Goal: Information Seeking & Learning: Learn about a topic

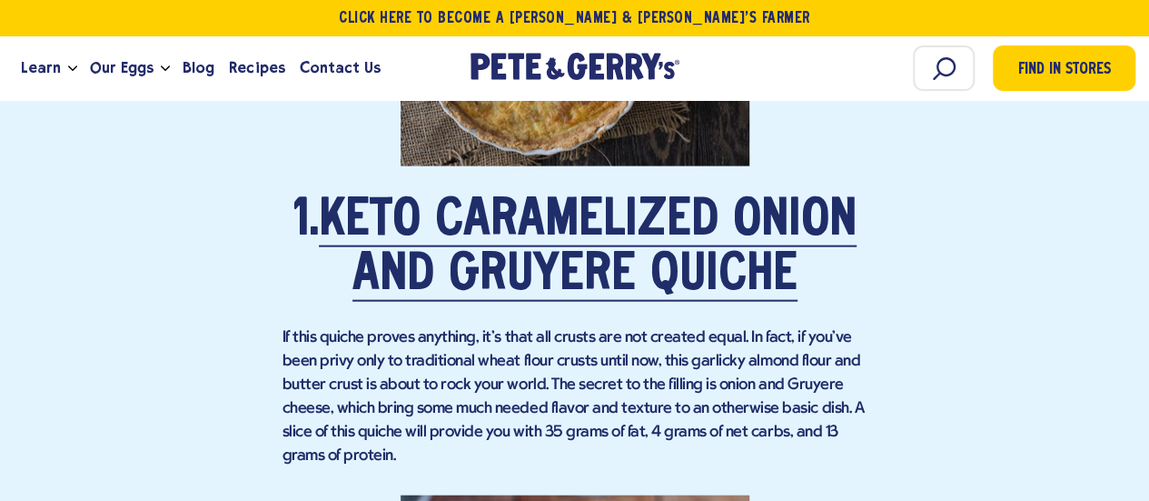
scroll to position [1982, 0]
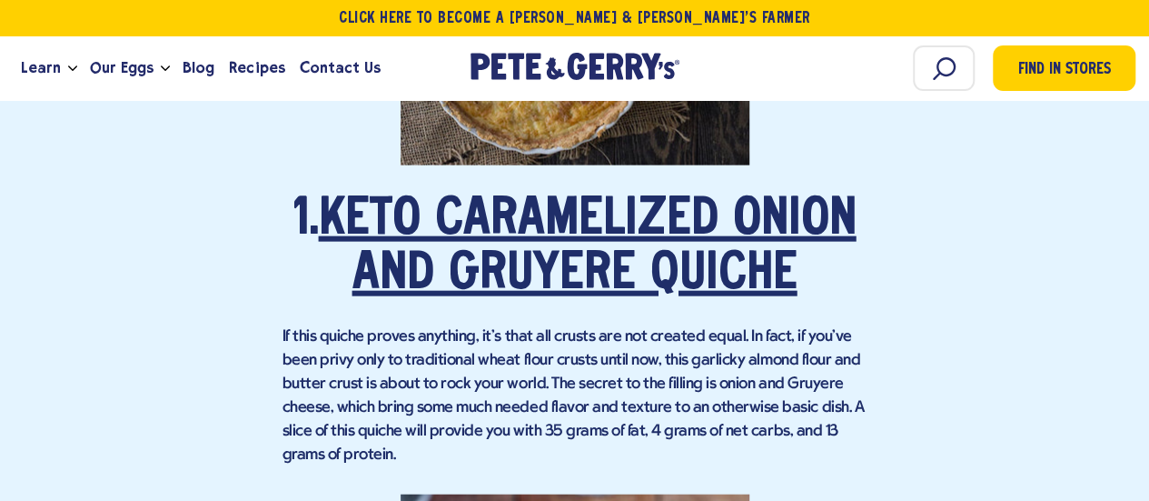
click at [512, 217] on link "Keto Caramelized Onion and Gruyere Quiche" at bounding box center [588, 247] width 538 height 105
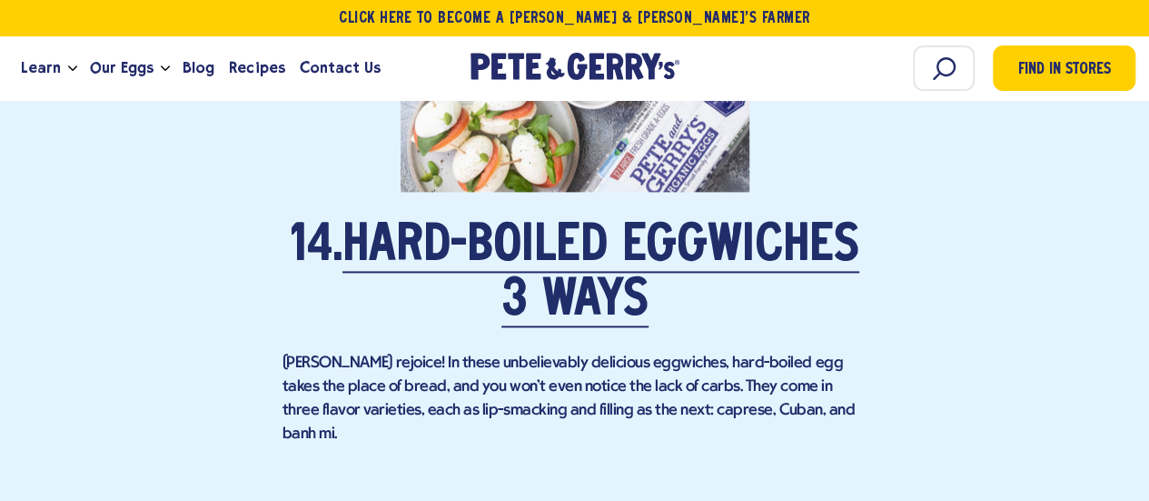
scroll to position [11442, 0]
